Goal: Task Accomplishment & Management: Manage account settings

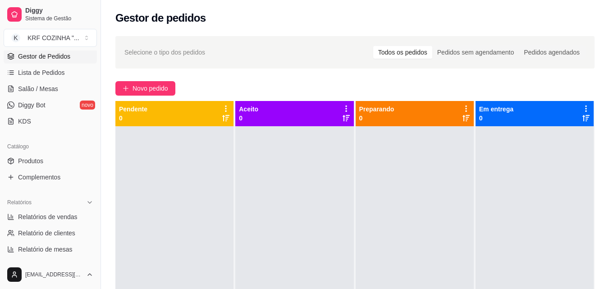
scroll to position [179, 0]
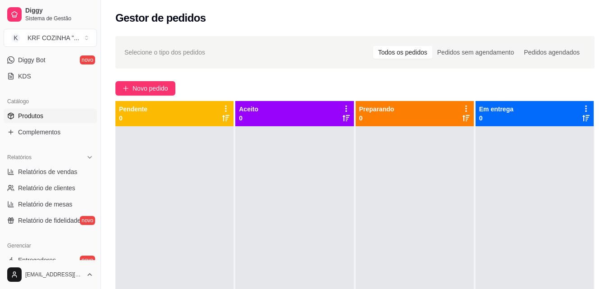
click at [47, 116] on link "Produtos" at bounding box center [50, 116] width 93 height 14
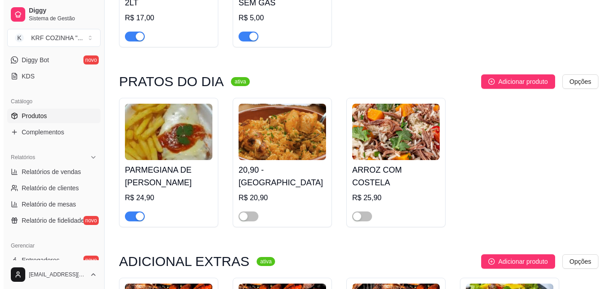
scroll to position [1488, 0]
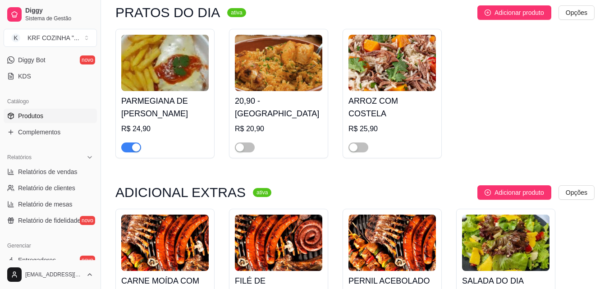
click at [152, 114] on h4 "PARMEGIANA DE [PERSON_NAME]" at bounding box center [164, 107] width 87 height 25
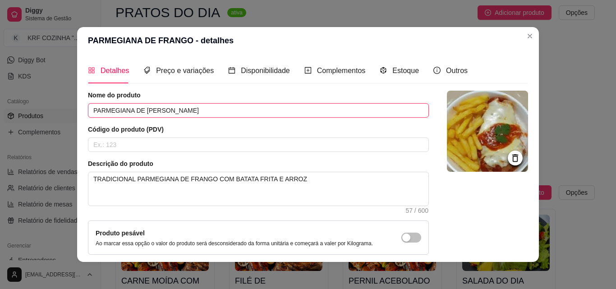
click at [224, 109] on input "PARMEGIANA DE [PERSON_NAME]" at bounding box center [258, 110] width 341 height 14
type input "P"
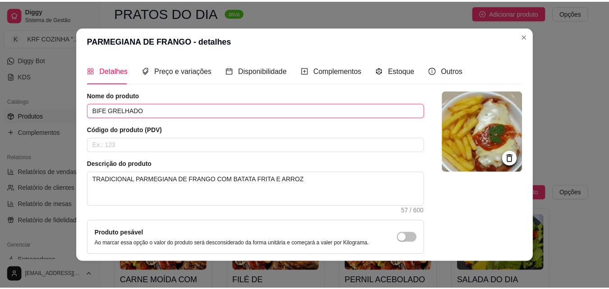
scroll to position [78, 0]
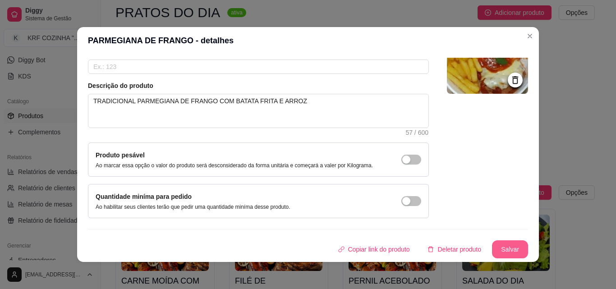
type input "BIFE GRELHADO"
click at [495, 250] on button "Salvar" at bounding box center [509, 250] width 35 height 18
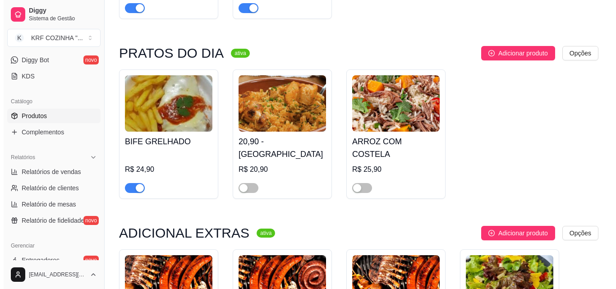
scroll to position [1439, 0]
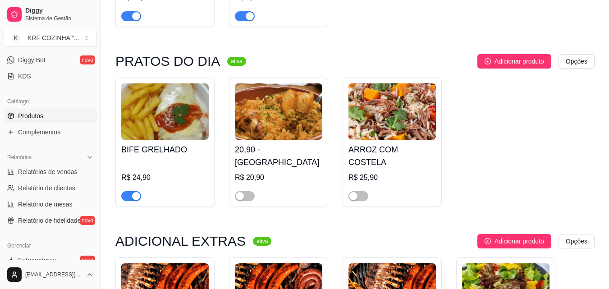
click at [150, 151] on h4 "BIFE GRELHADO" at bounding box center [164, 149] width 87 height 13
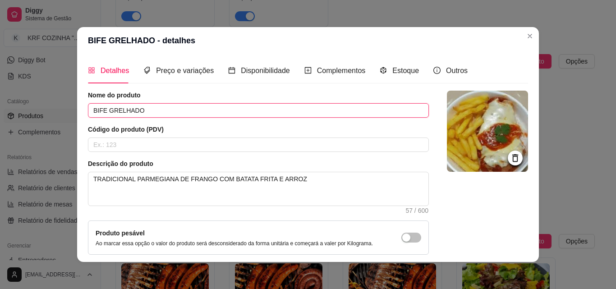
click at [148, 109] on input "BIFE GRELHADO" at bounding box center [258, 110] width 341 height 14
type input "B"
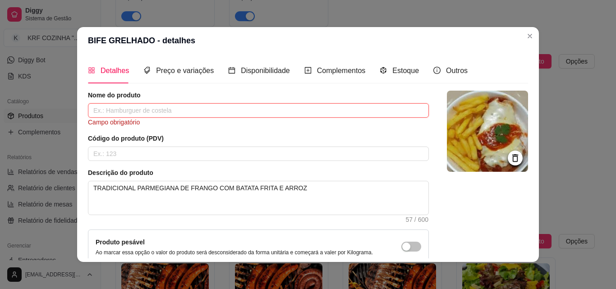
click at [170, 109] on input "text" at bounding box center [258, 110] width 341 height 14
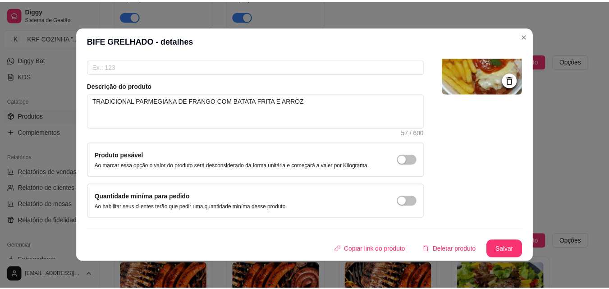
scroll to position [2, 0]
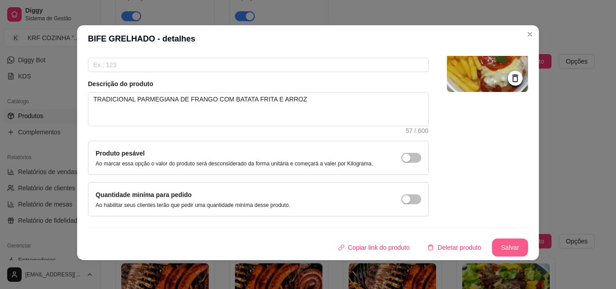
type input "PARMEGIANA DE [PERSON_NAME]"
click at [501, 247] on button "Salvar" at bounding box center [509, 248] width 35 height 18
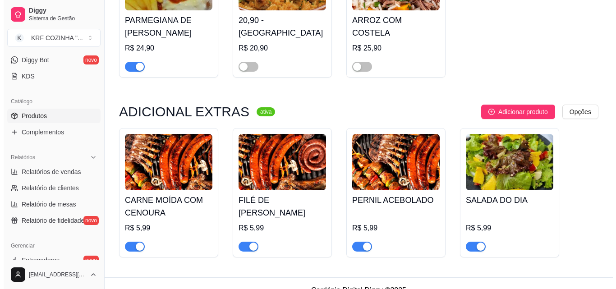
scroll to position [1587, 0]
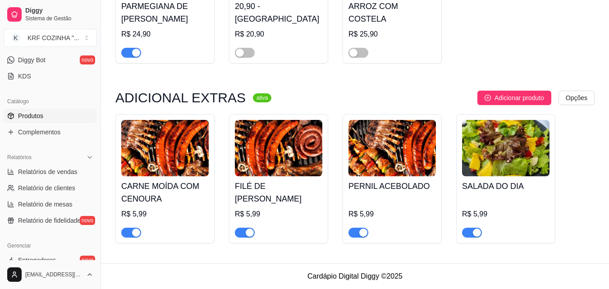
click at [159, 155] on img at bounding box center [164, 148] width 87 height 56
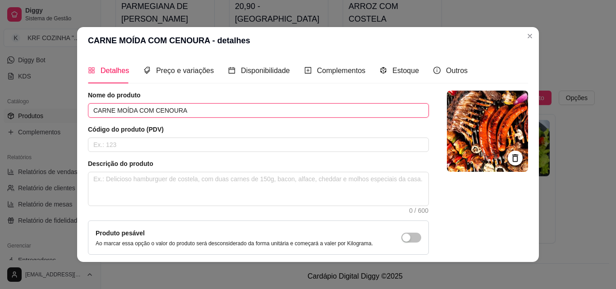
click at [202, 105] on input "CARNE MOÍDA COM CENOURA" at bounding box center [258, 110] width 341 height 14
type input "C"
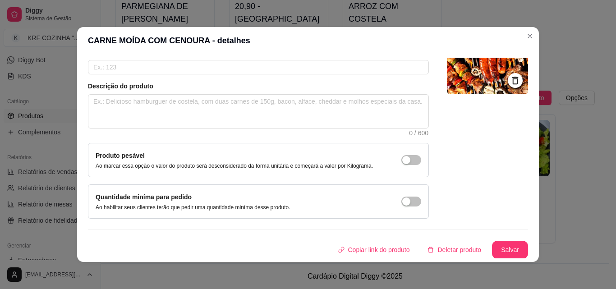
scroll to position [78, 0]
type input "BIFE GRELHADO"
click at [500, 246] on button "Salvar" at bounding box center [509, 250] width 35 height 18
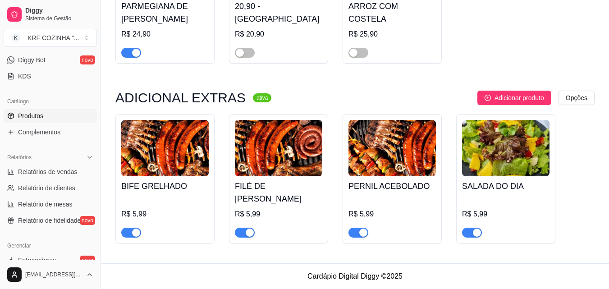
click at [281, 187] on h4 "FILÉ DE [PERSON_NAME]" at bounding box center [278, 192] width 87 height 25
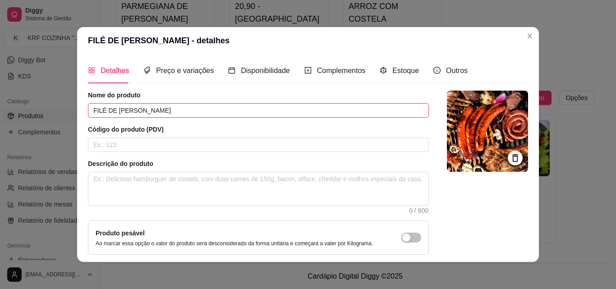
click at [193, 114] on input "FILÉ DE [PERSON_NAME]" at bounding box center [258, 110] width 341 height 14
type input "F"
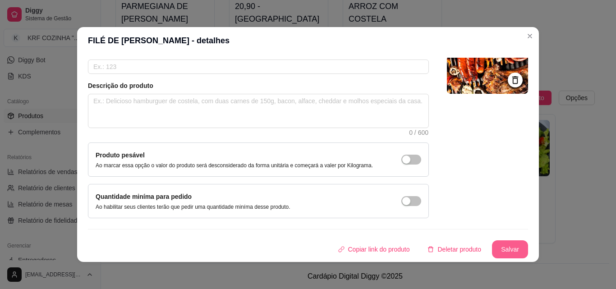
type input "FRANGO CROCANTE"
click at [499, 250] on button "Salvar" at bounding box center [509, 250] width 35 height 18
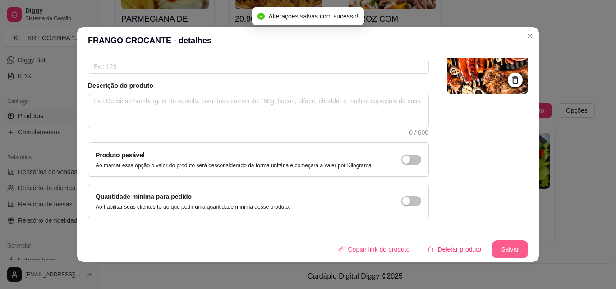
scroll to position [1574, 0]
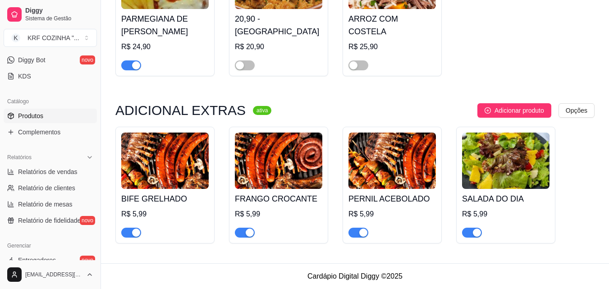
click at [394, 187] on img at bounding box center [391, 161] width 87 height 56
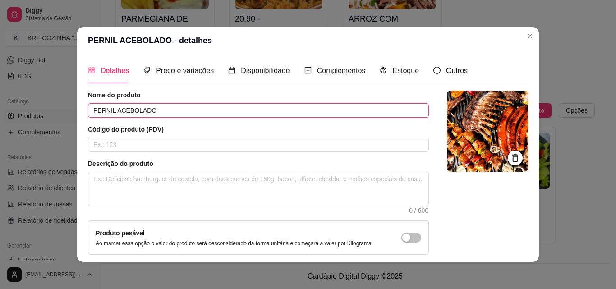
click at [201, 107] on input "PERNIL ACEBOLADO" at bounding box center [258, 110] width 341 height 14
type input "P"
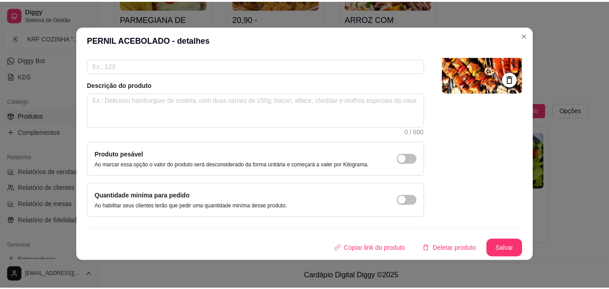
scroll to position [2, 0]
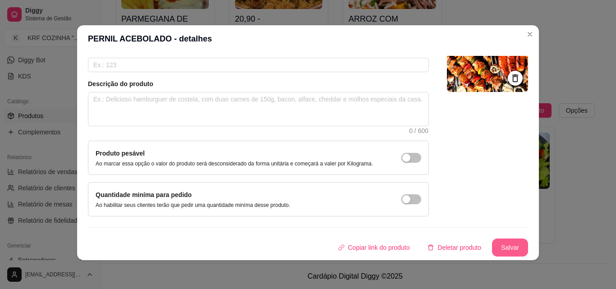
type input "OVO FRITO"
click at [497, 242] on button "Salvar" at bounding box center [510, 247] width 36 height 18
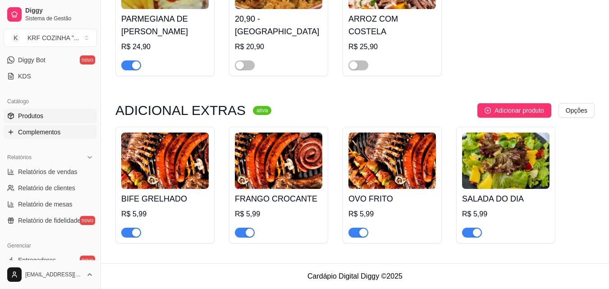
click at [50, 128] on span "Complementos" at bounding box center [39, 132] width 42 height 9
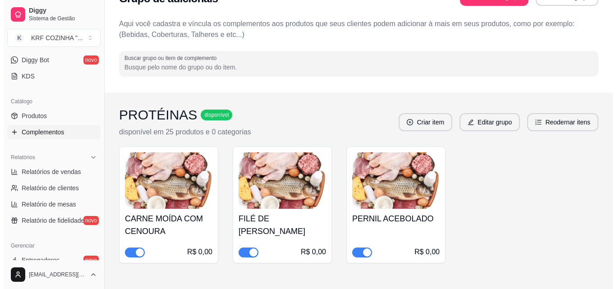
scroll to position [57, 0]
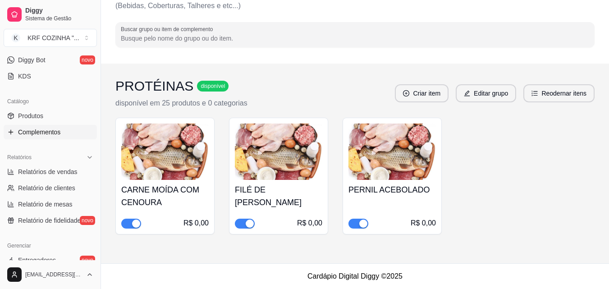
click at [163, 184] on div "CARNE MOÍDA COM CENOURA R$ 0,00" at bounding box center [164, 204] width 87 height 49
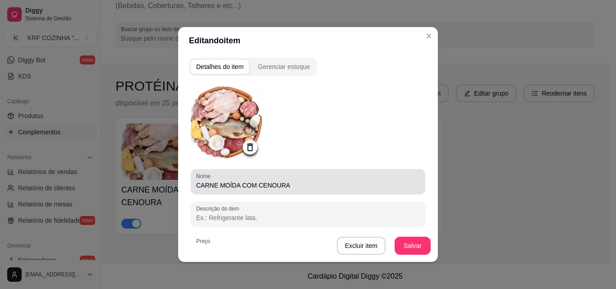
click at [288, 188] on input "CARNE MOÍDA COM CENOURA" at bounding box center [308, 185] width 224 height 9
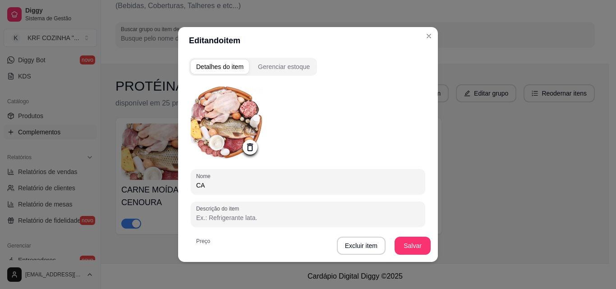
type input "C"
type input "BIFE GRELHADO"
click at [414, 245] on button "Salvar" at bounding box center [412, 246] width 35 height 18
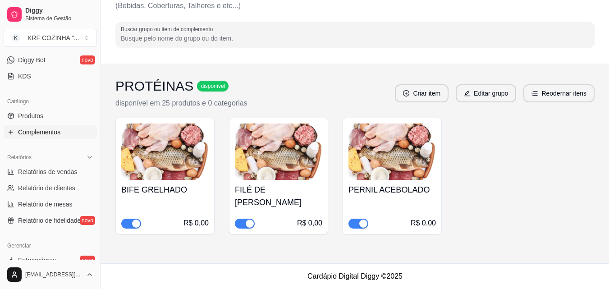
click at [263, 199] on h4 "FILÉ DE [PERSON_NAME]" at bounding box center [278, 195] width 87 height 25
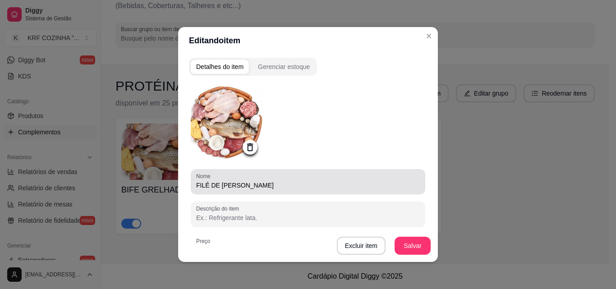
click at [293, 187] on input "FILÉ DE [PERSON_NAME]" at bounding box center [308, 185] width 224 height 9
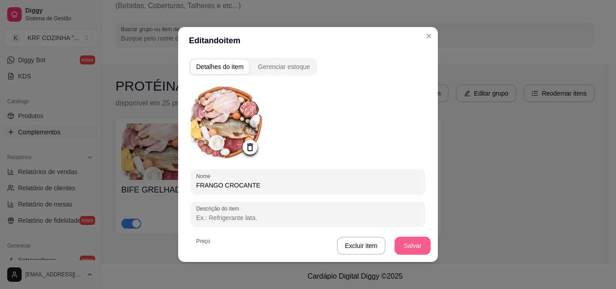
type input "FRANGO CROCANTE"
click at [414, 245] on button "Salvar" at bounding box center [412, 246] width 35 height 18
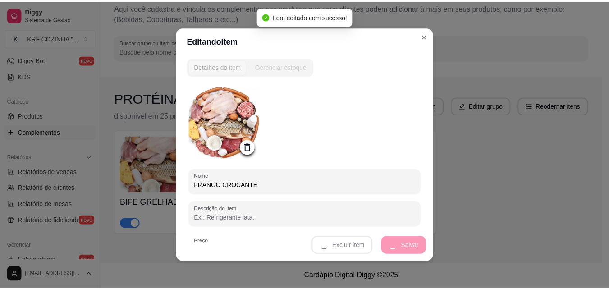
scroll to position [45, 0]
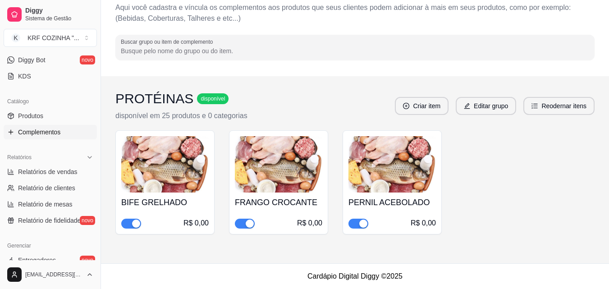
click at [396, 200] on h4 "PERNIL ACEBOLADO" at bounding box center [391, 202] width 87 height 13
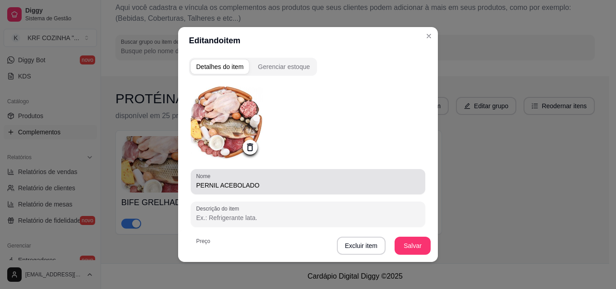
click at [264, 182] on input "PERNIL ACEBOLADO" at bounding box center [308, 185] width 224 height 9
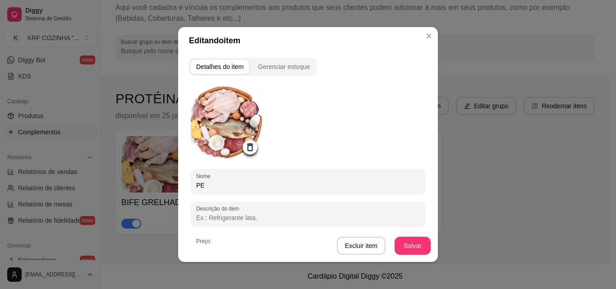
type input "P"
type input "OVO FRITO"
click at [414, 243] on button "Salvar" at bounding box center [412, 246] width 36 height 18
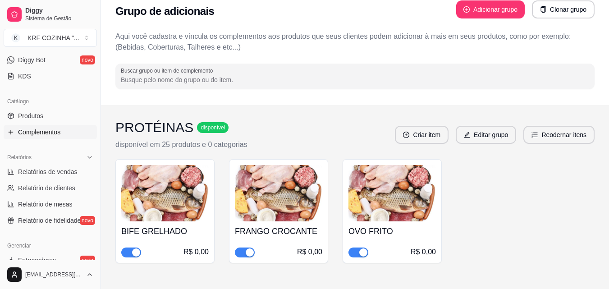
scroll to position [0, 0]
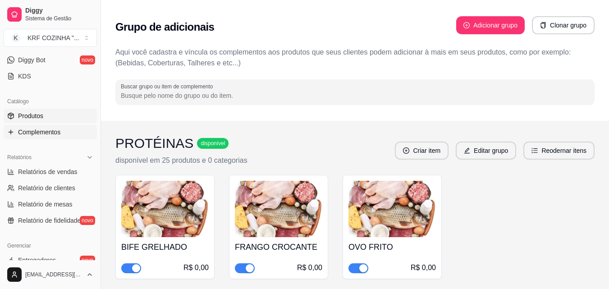
click at [27, 114] on span "Produtos" at bounding box center [30, 115] width 25 height 9
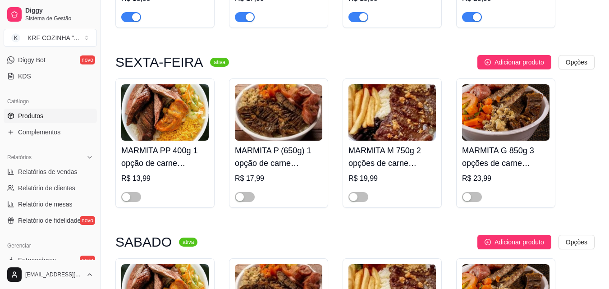
scroll to position [631, 0]
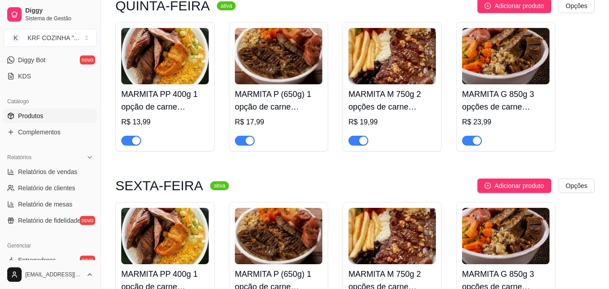
click at [128, 140] on span "button" at bounding box center [131, 141] width 20 height 10
click at [240, 143] on span "button" at bounding box center [245, 141] width 20 height 10
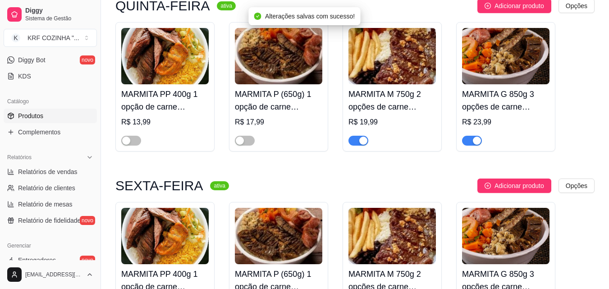
click at [354, 140] on span "button" at bounding box center [358, 141] width 20 height 10
click at [470, 140] on span "button" at bounding box center [472, 141] width 20 height 10
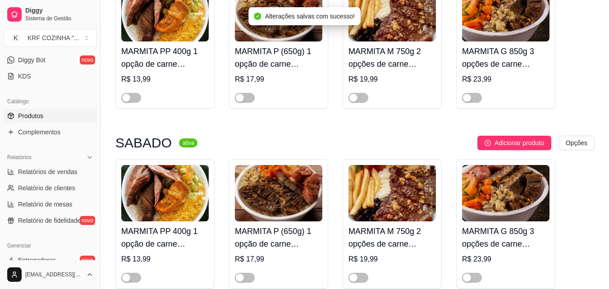
scroll to position [766, 0]
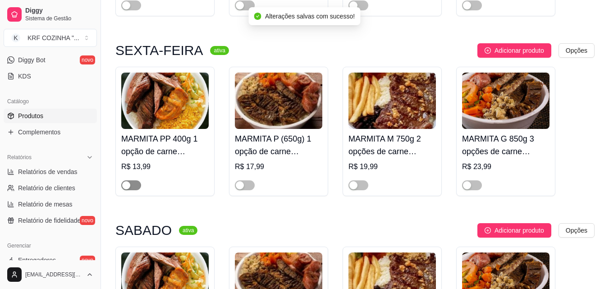
click at [134, 187] on span "button" at bounding box center [131, 185] width 20 height 10
click at [250, 184] on span "button" at bounding box center [245, 185] width 20 height 10
click at [363, 185] on span "button" at bounding box center [358, 185] width 20 height 10
click at [474, 185] on span "button" at bounding box center [472, 185] width 20 height 10
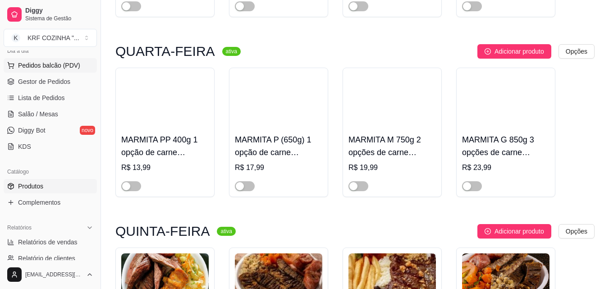
scroll to position [0, 0]
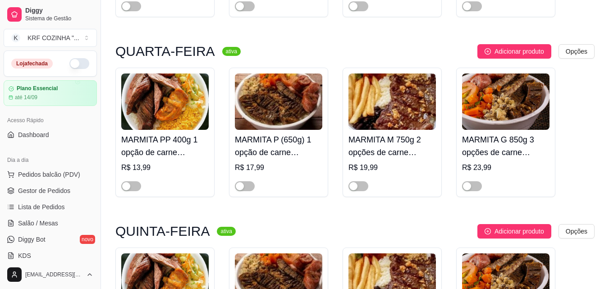
click at [76, 62] on button "button" at bounding box center [79, 63] width 20 height 11
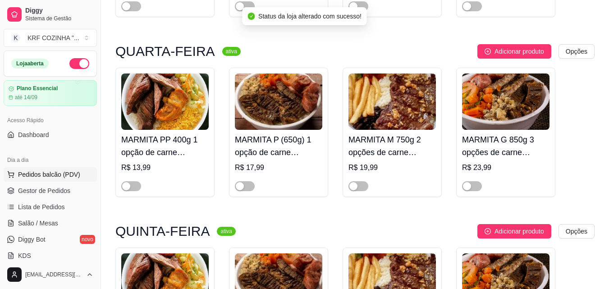
click at [46, 171] on span "Pedidos balcão (PDV)" at bounding box center [49, 174] width 62 height 9
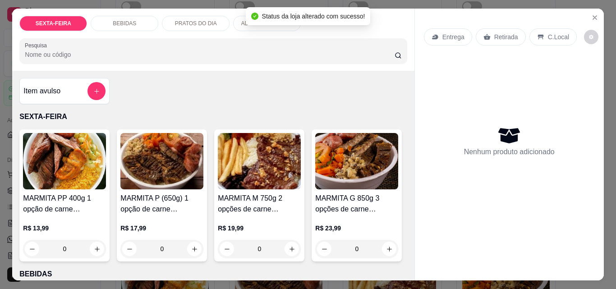
click at [240, 165] on img at bounding box center [259, 161] width 83 height 56
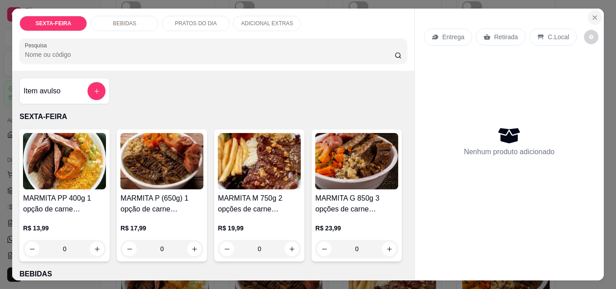
click at [591, 14] on icon "Close" at bounding box center [594, 17] width 7 height 7
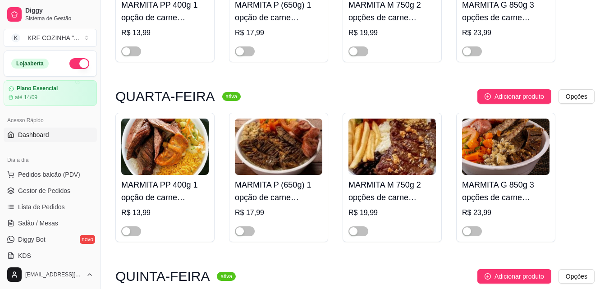
scroll to position [316, 0]
